Goal: Book appointment/travel/reservation

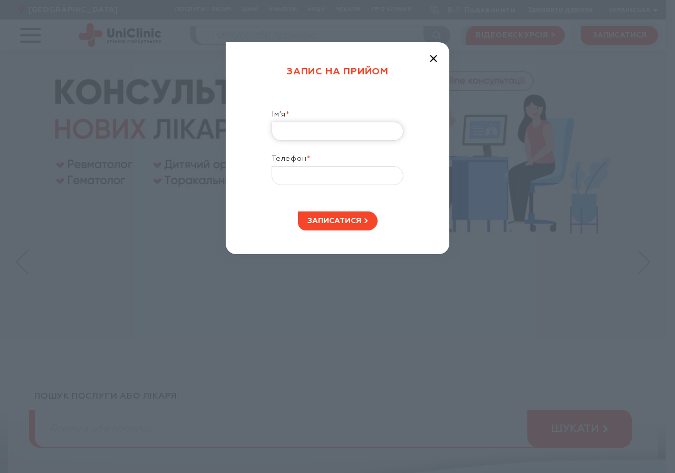
click at [332, 122] on input "Ім’я *" at bounding box center [337, 131] width 132 height 19
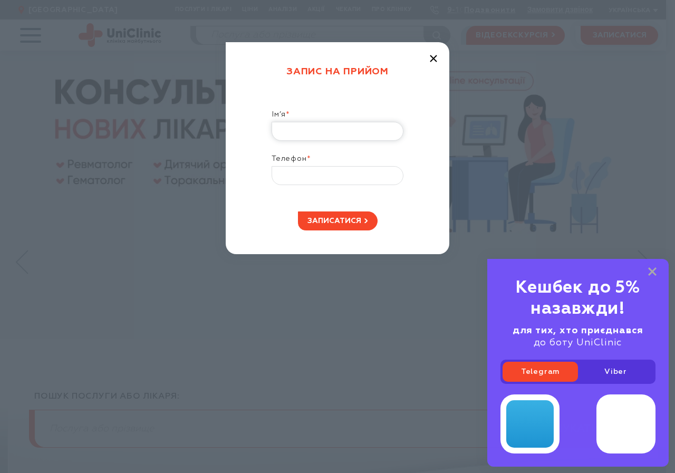
click at [300, 134] on input "Ім’я *" at bounding box center [337, 131] width 132 height 19
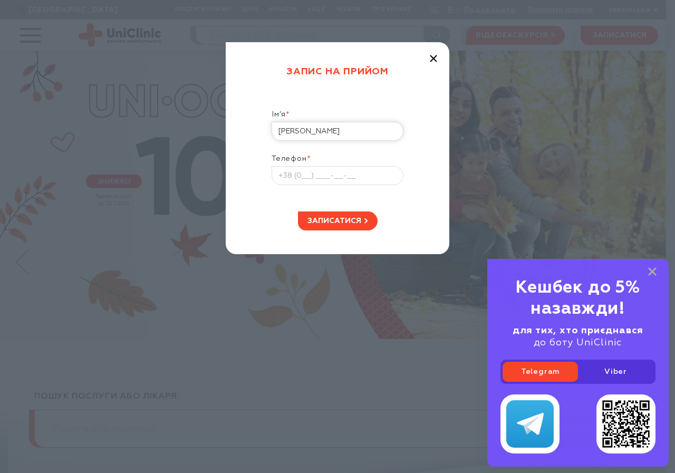
type input "руслана"
click at [292, 168] on input "Телефон *" at bounding box center [337, 175] width 132 height 19
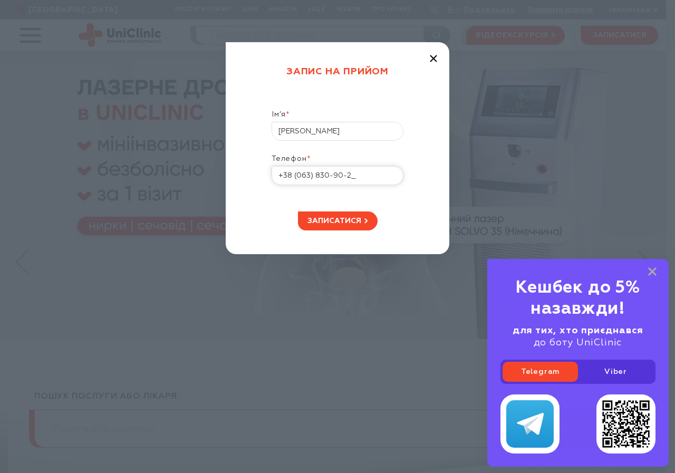
type input "+38 (063) 830-90-28"
click at [328, 224] on span "записатися" at bounding box center [334, 220] width 54 height 7
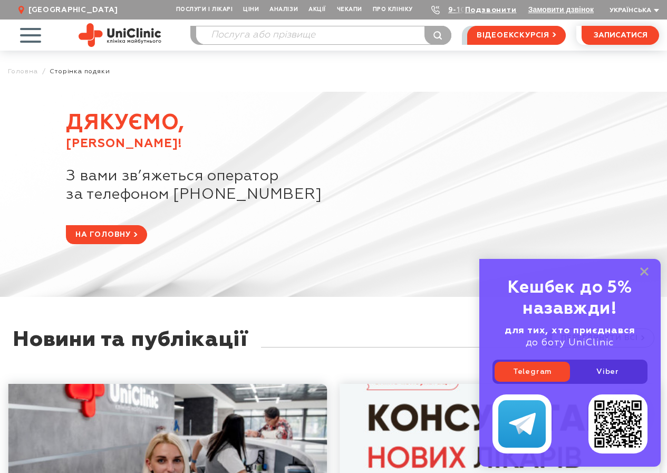
click at [535, 371] on link "Telegram" at bounding box center [531, 372] width 75 height 20
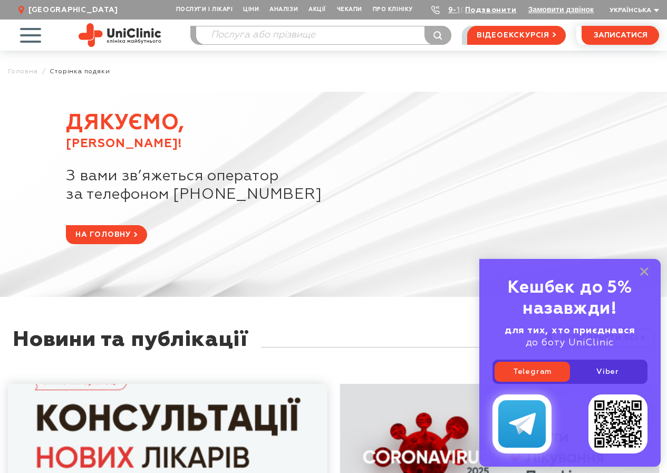
click at [522, 427] on img at bounding box center [522, 424] width 27 height 22
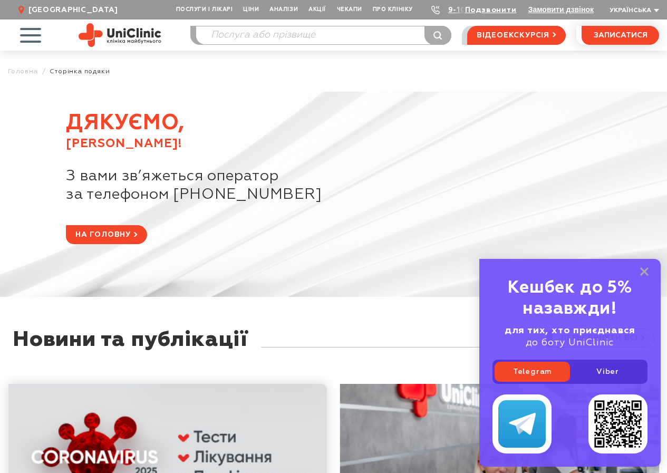
drag, startPoint x: 66, startPoint y: 173, endPoint x: 351, endPoint y: 197, distance: 285.7
click at [351, 197] on div "З вами зв’яжеться оператор за телефоном [PHONE_NUMBER]" at bounding box center [362, 196] width 593 height 58
click at [475, 203] on span "за телефоном [PHONE_NUMBER]" at bounding box center [362, 195] width 593 height 18
